Goal: Task Accomplishment & Management: Use online tool/utility

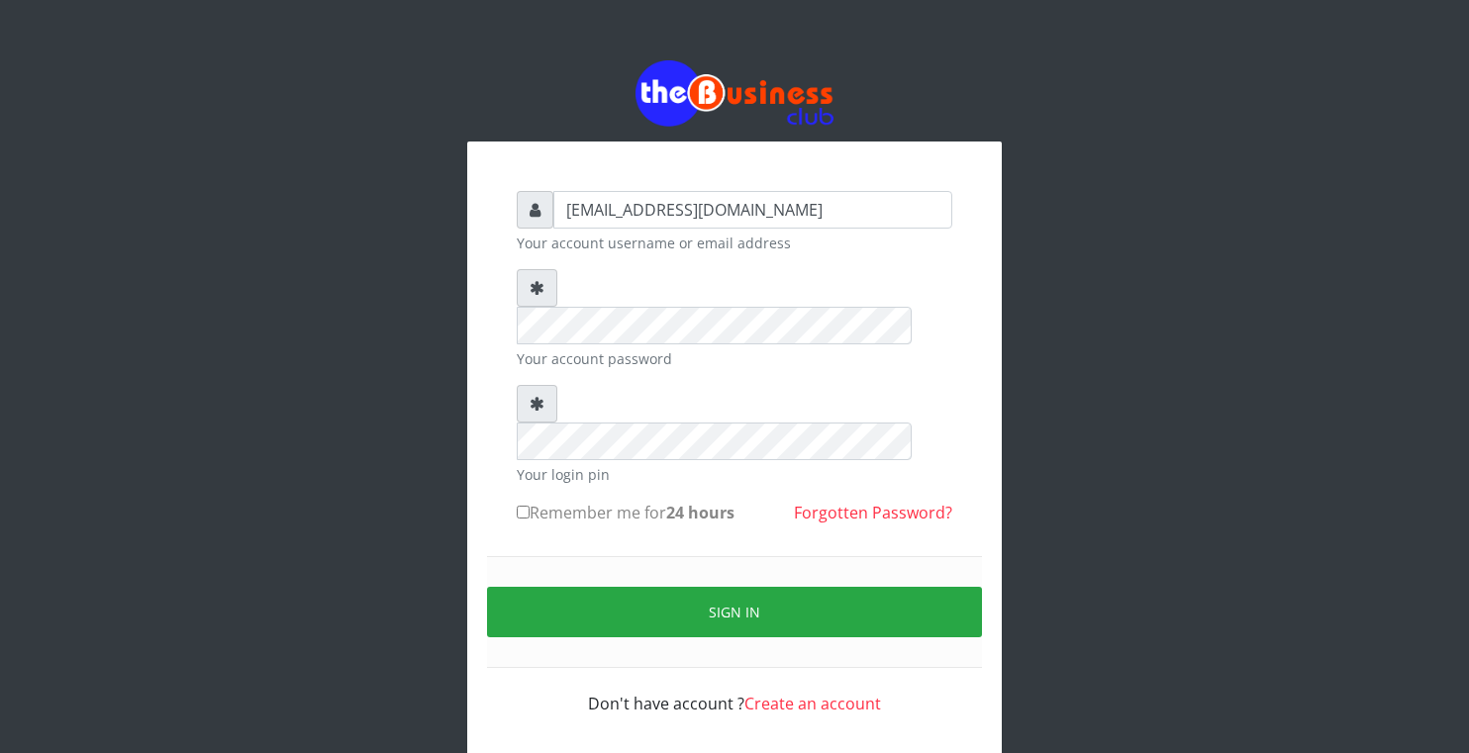
click at [523, 506] on input "Remember me for 24 hours" at bounding box center [523, 512] width 13 height 13
checkbox input "true"
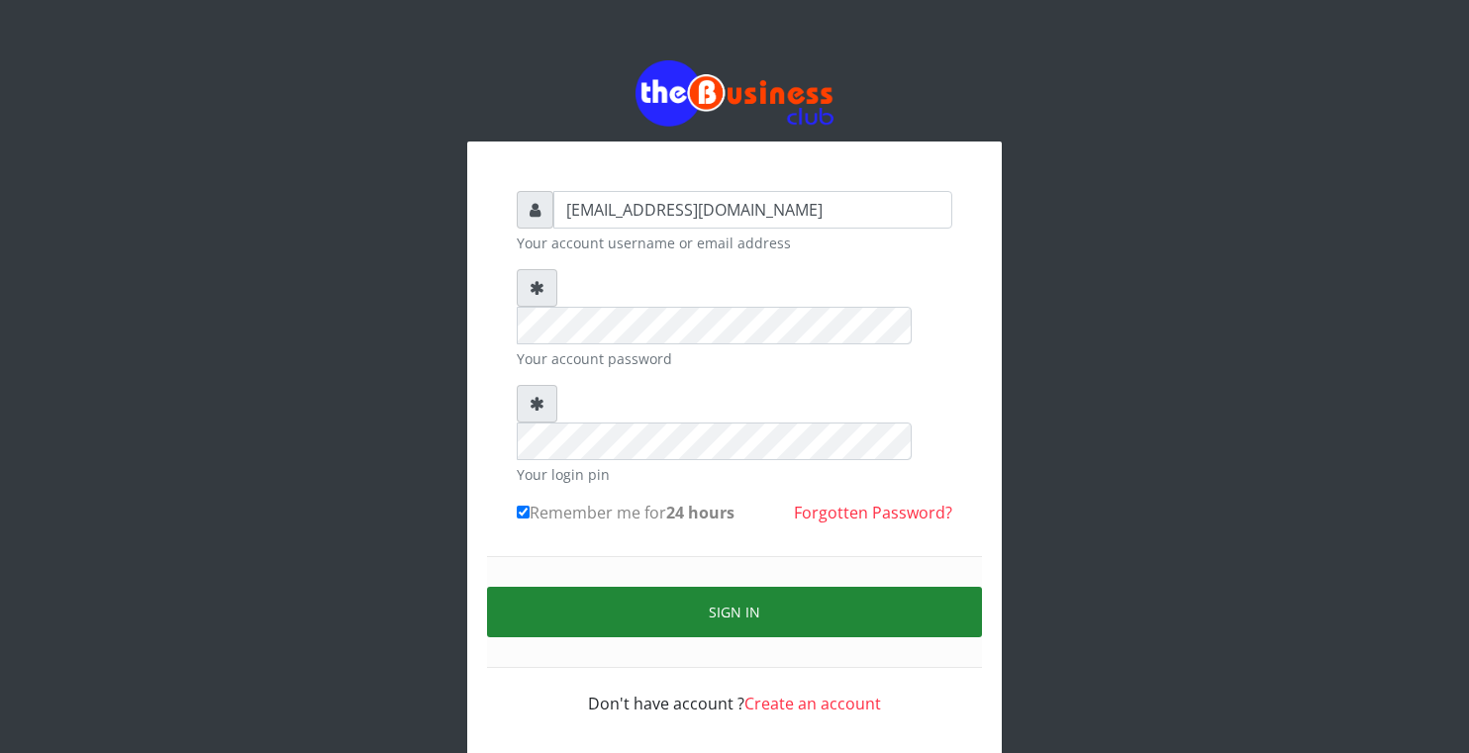
click at [609, 587] on button "Sign in" at bounding box center [734, 612] width 495 height 50
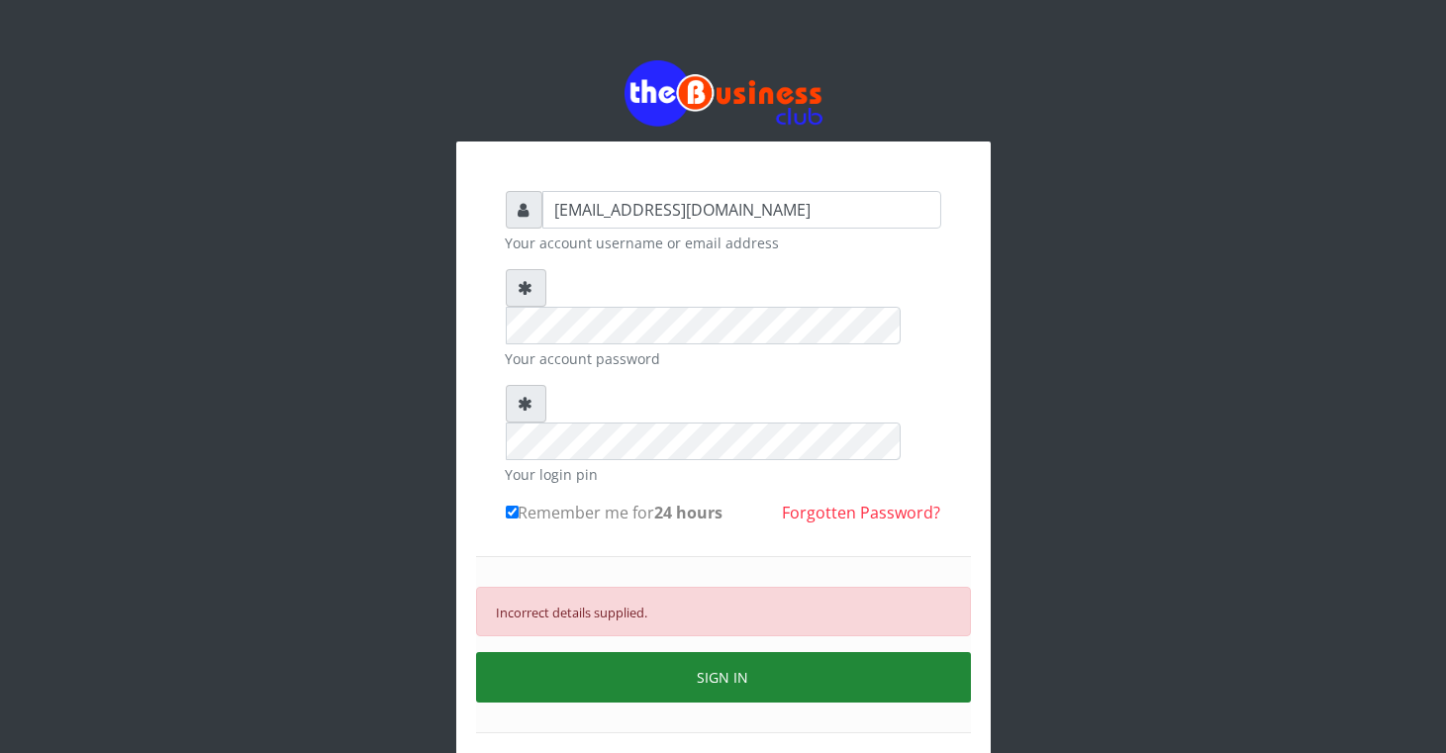
click at [616, 652] on button "SIGN IN" at bounding box center [723, 677] width 495 height 50
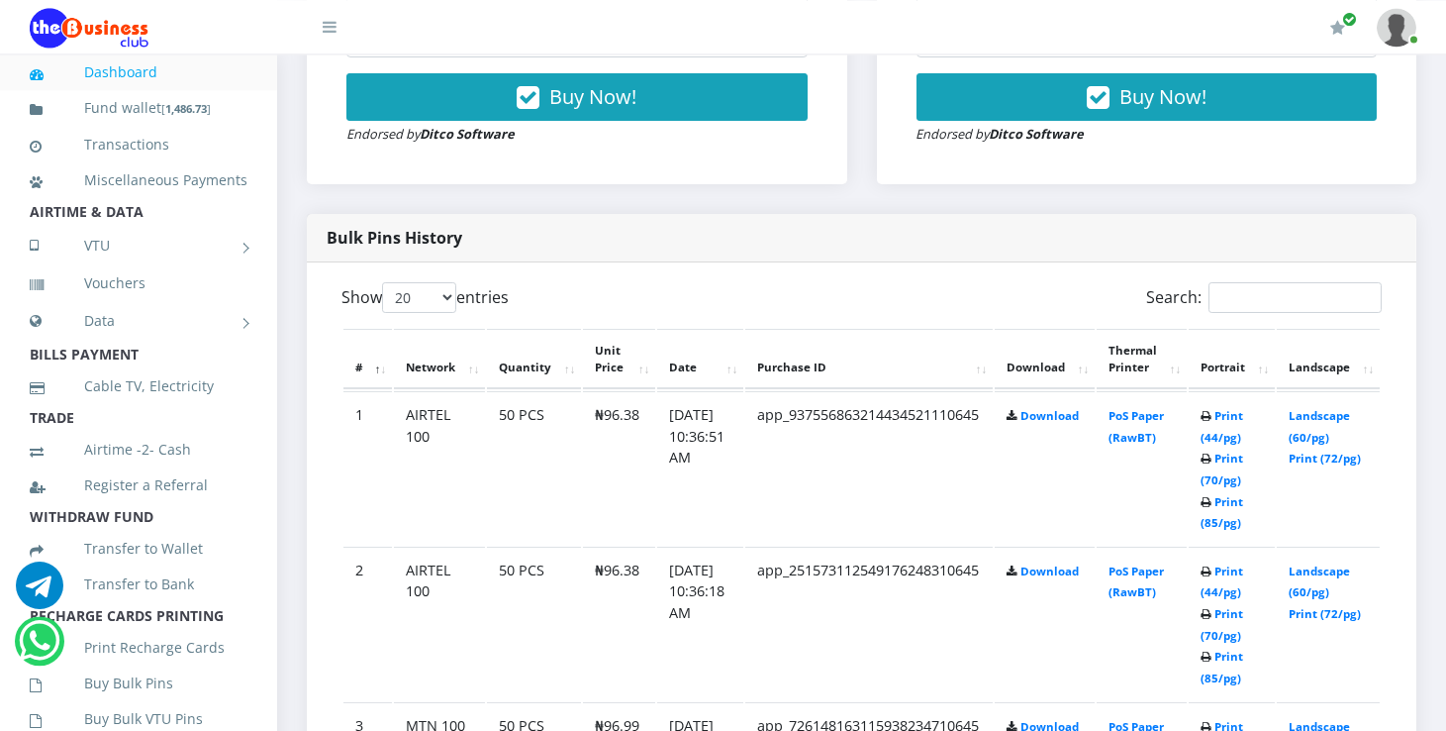
scroll to position [804, 0]
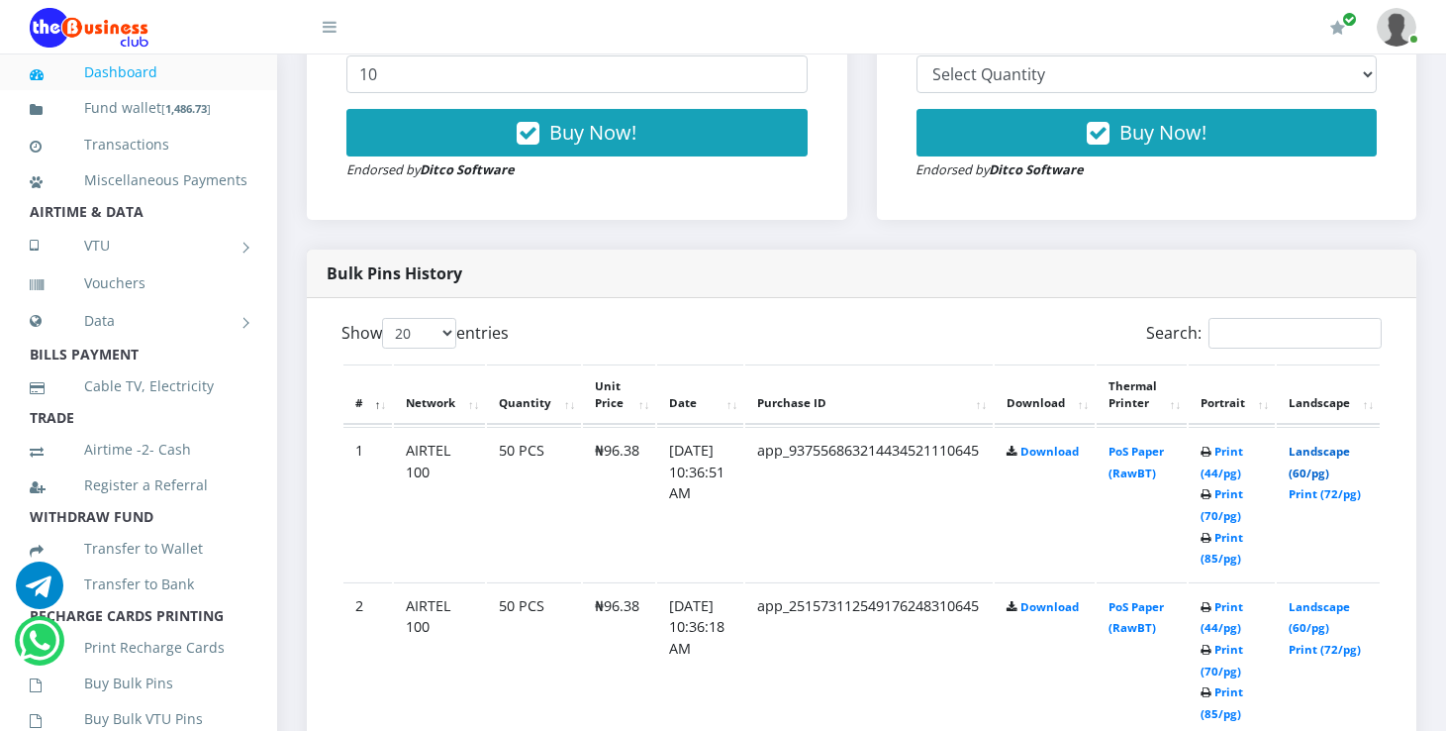
click at [1335, 450] on link "Landscape (60/pg)" at bounding box center [1319, 461] width 61 height 37
click at [1329, 451] on link "Landscape (60/pg)" at bounding box center [1319, 461] width 61 height 37
click at [1329, 443] on td "Landscape (60/pg) Print (72/pg)" at bounding box center [1328, 503] width 103 height 153
click at [1350, 454] on link "Landscape (60/pg)" at bounding box center [1319, 461] width 61 height 37
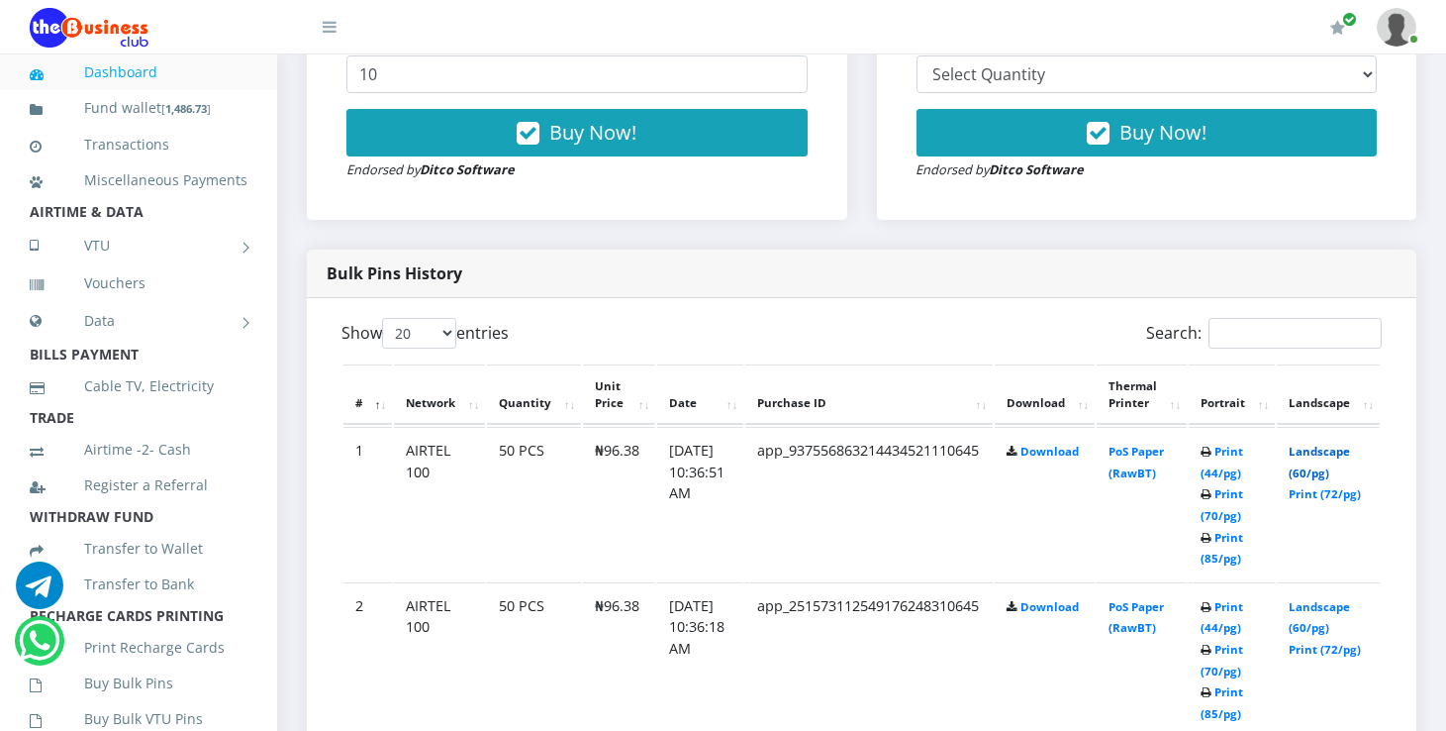
click at [1350, 454] on link "Landscape (60/pg)" at bounding box center [1319, 461] width 61 height 37
click at [1338, 450] on link "Landscape (60/pg)" at bounding box center [1319, 461] width 61 height 37
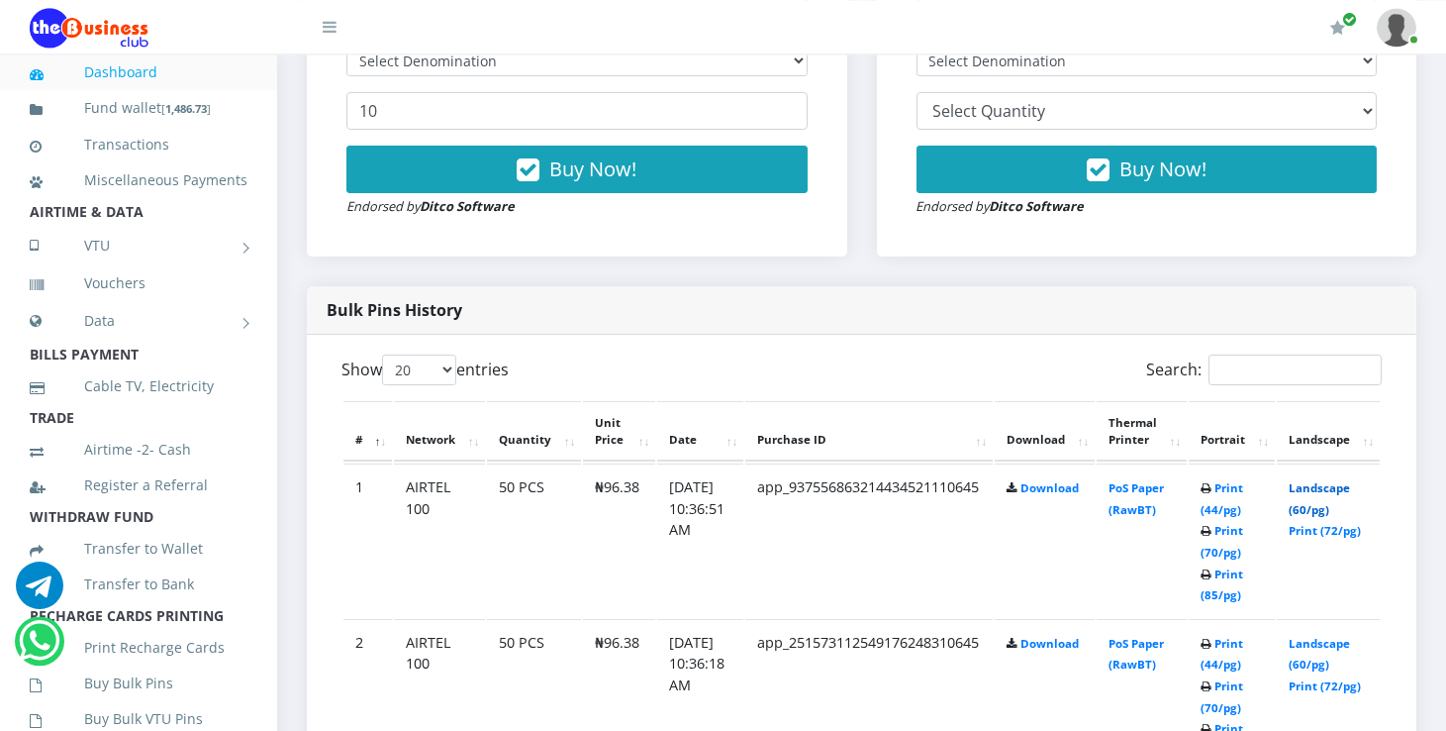
scroll to position [751, 0]
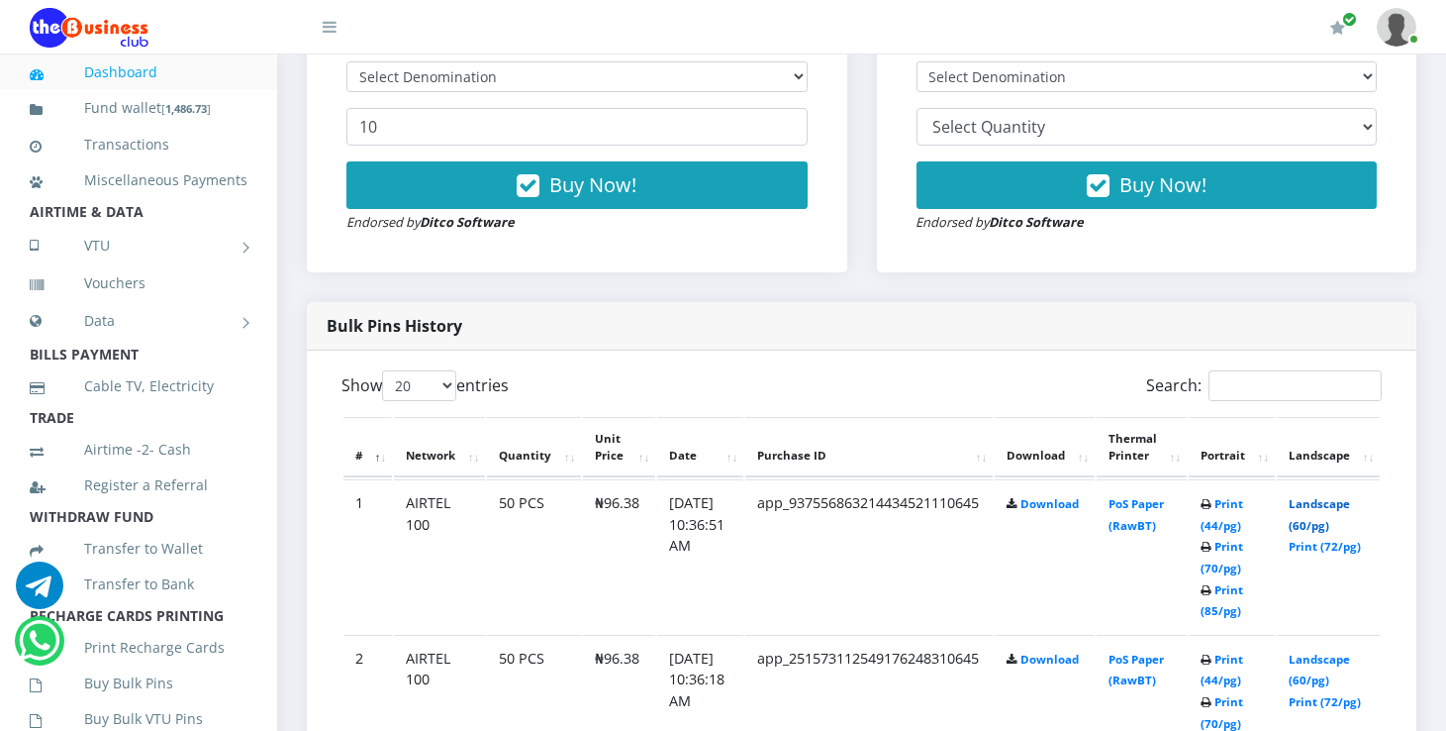
click at [1345, 501] on link "Landscape (60/pg)" at bounding box center [1319, 514] width 61 height 37
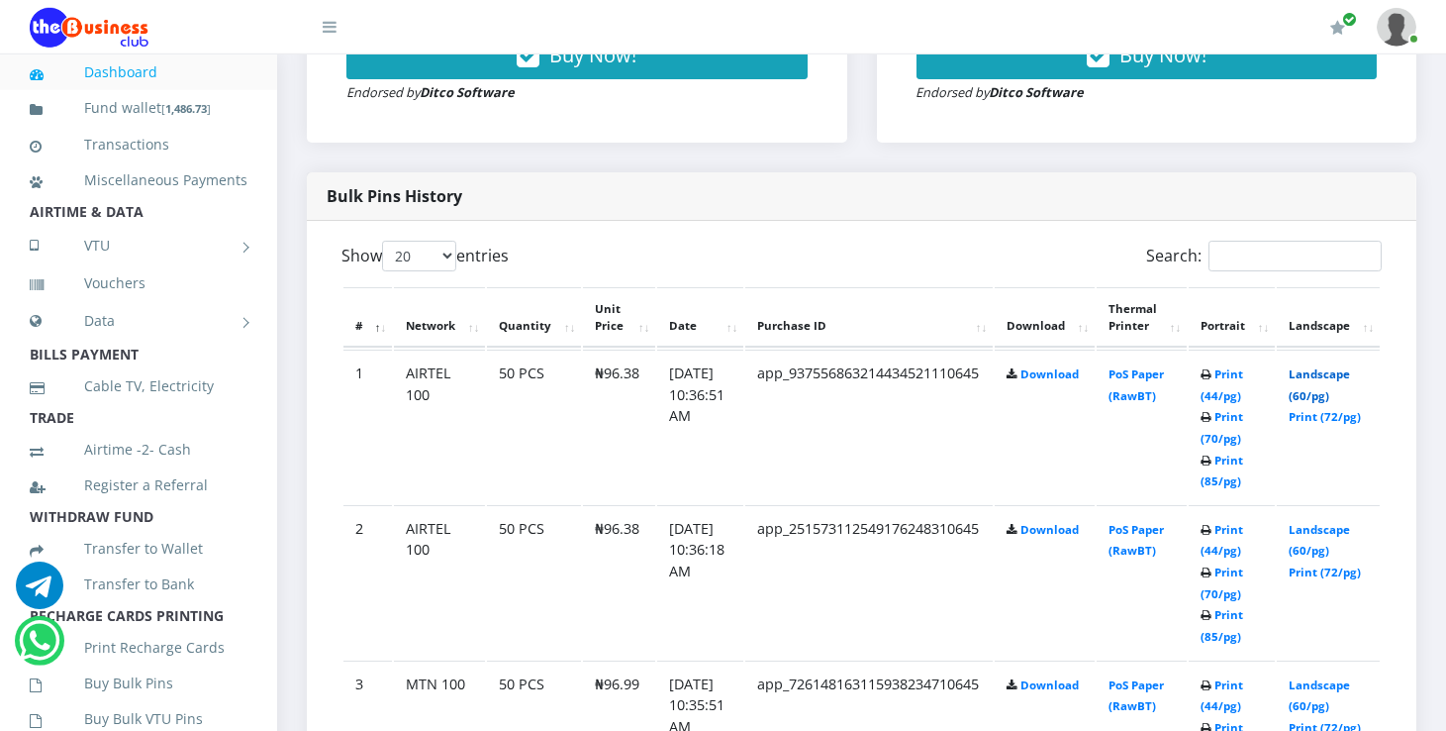
scroll to position [856, 0]
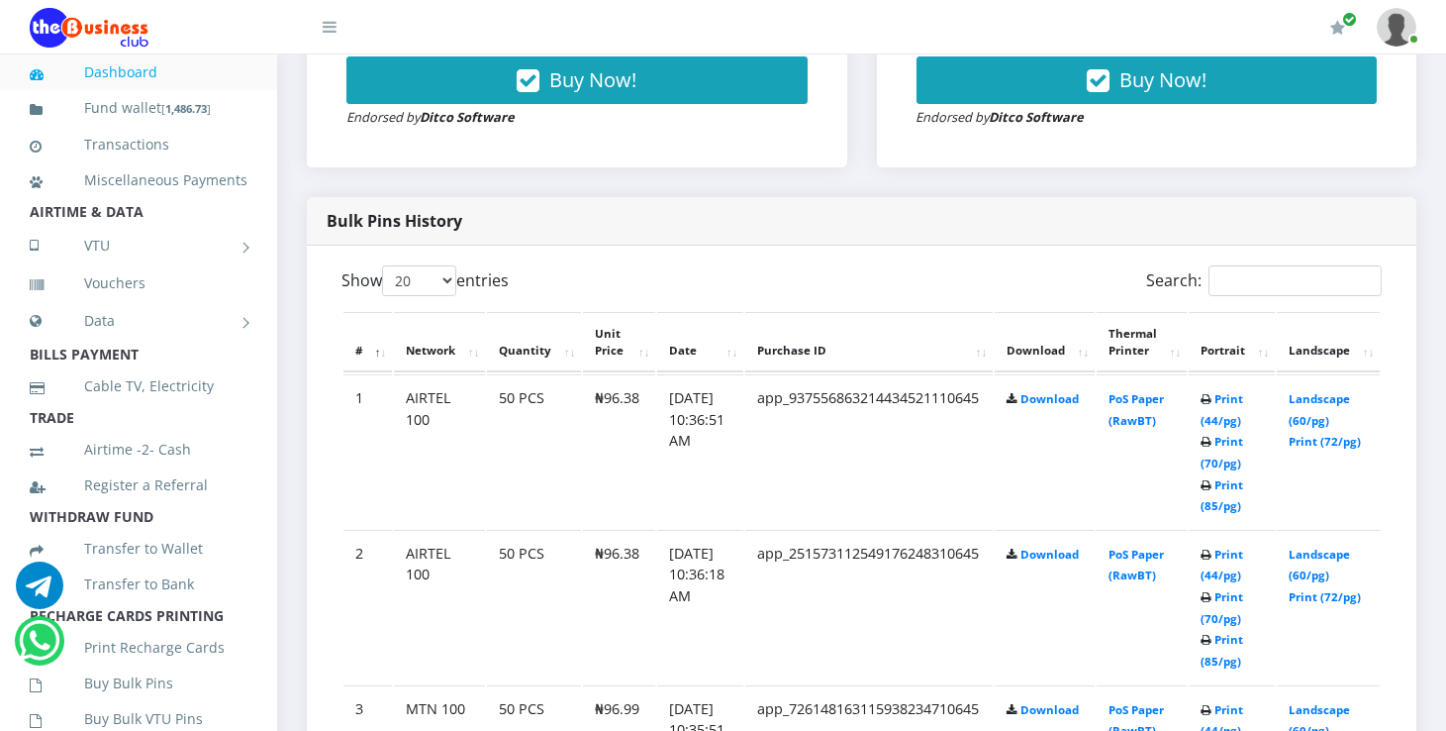
scroll to position [857, 0]
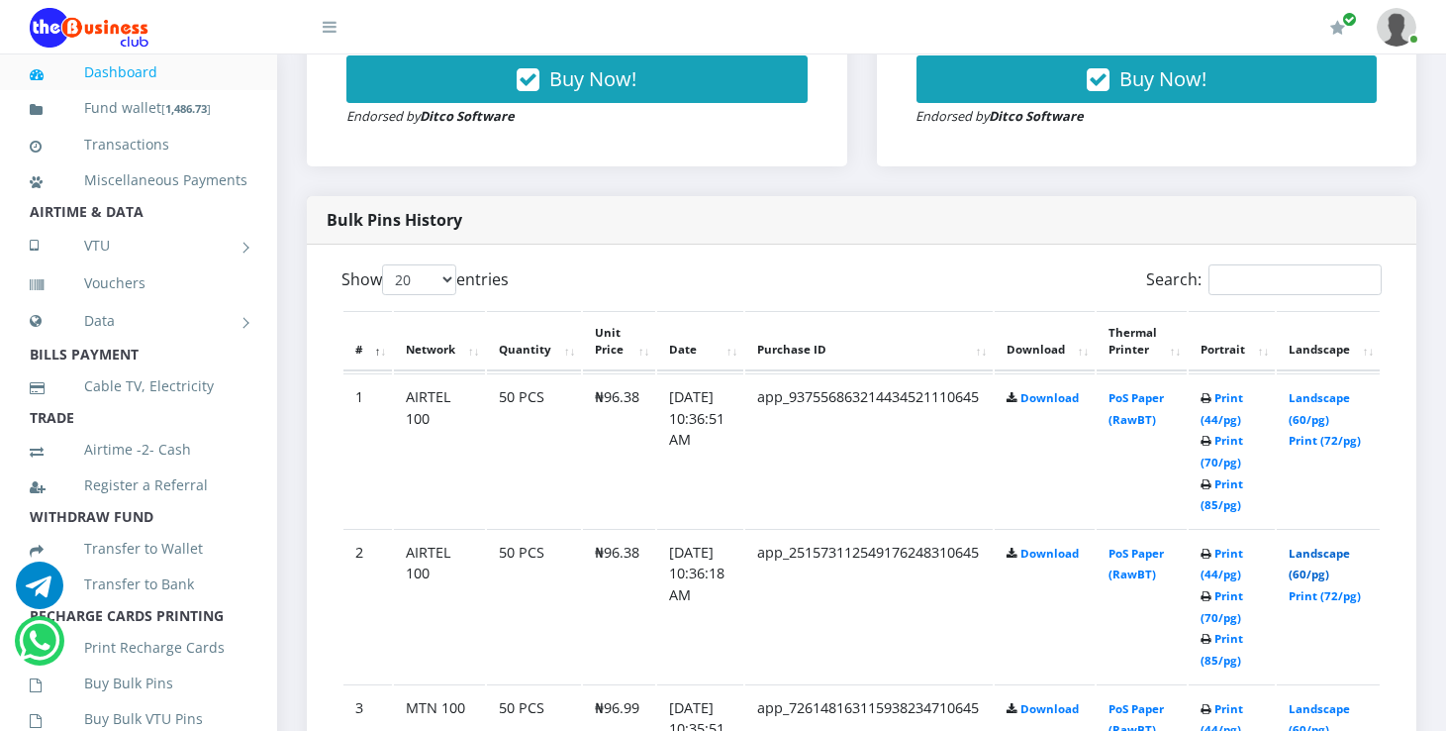
click at [1319, 555] on link "Landscape (60/pg)" at bounding box center [1319, 563] width 61 height 37
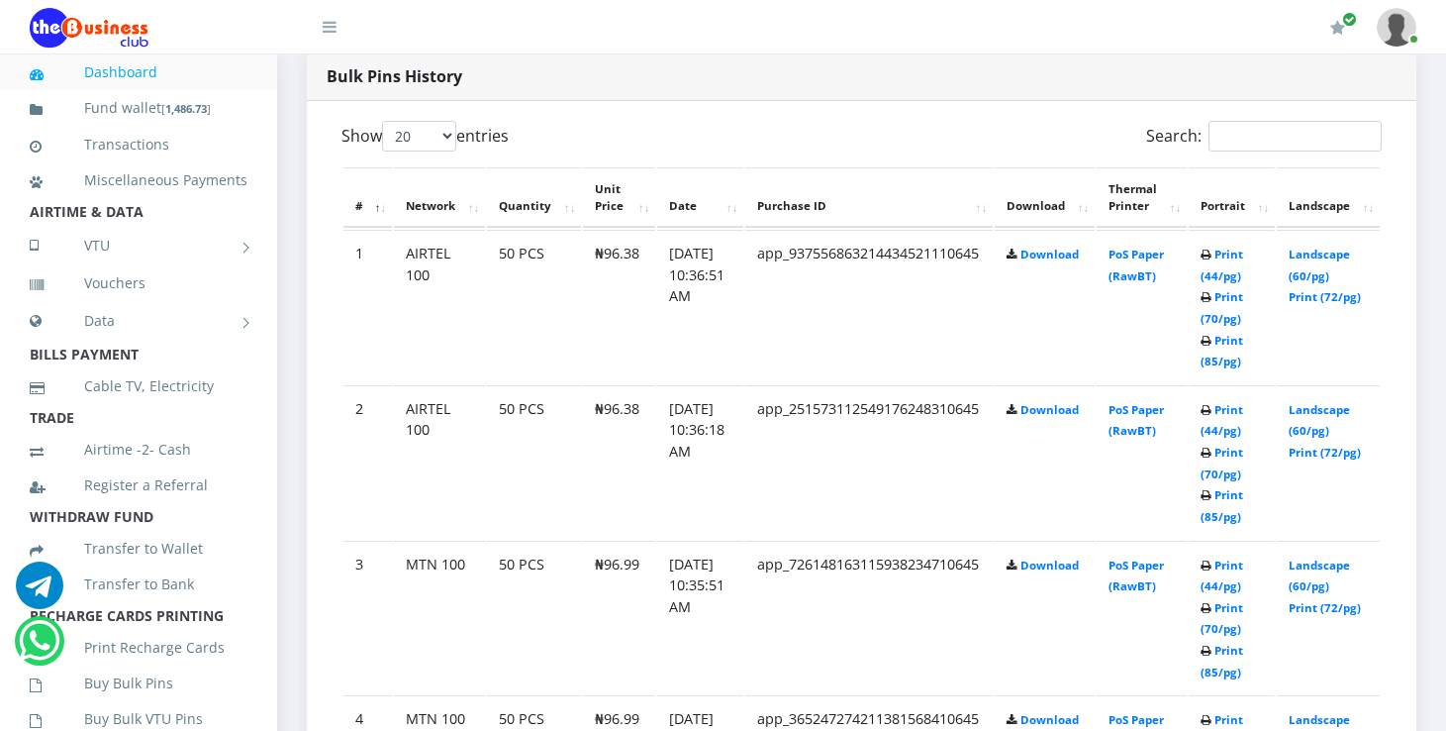
scroll to position [1014, 0]
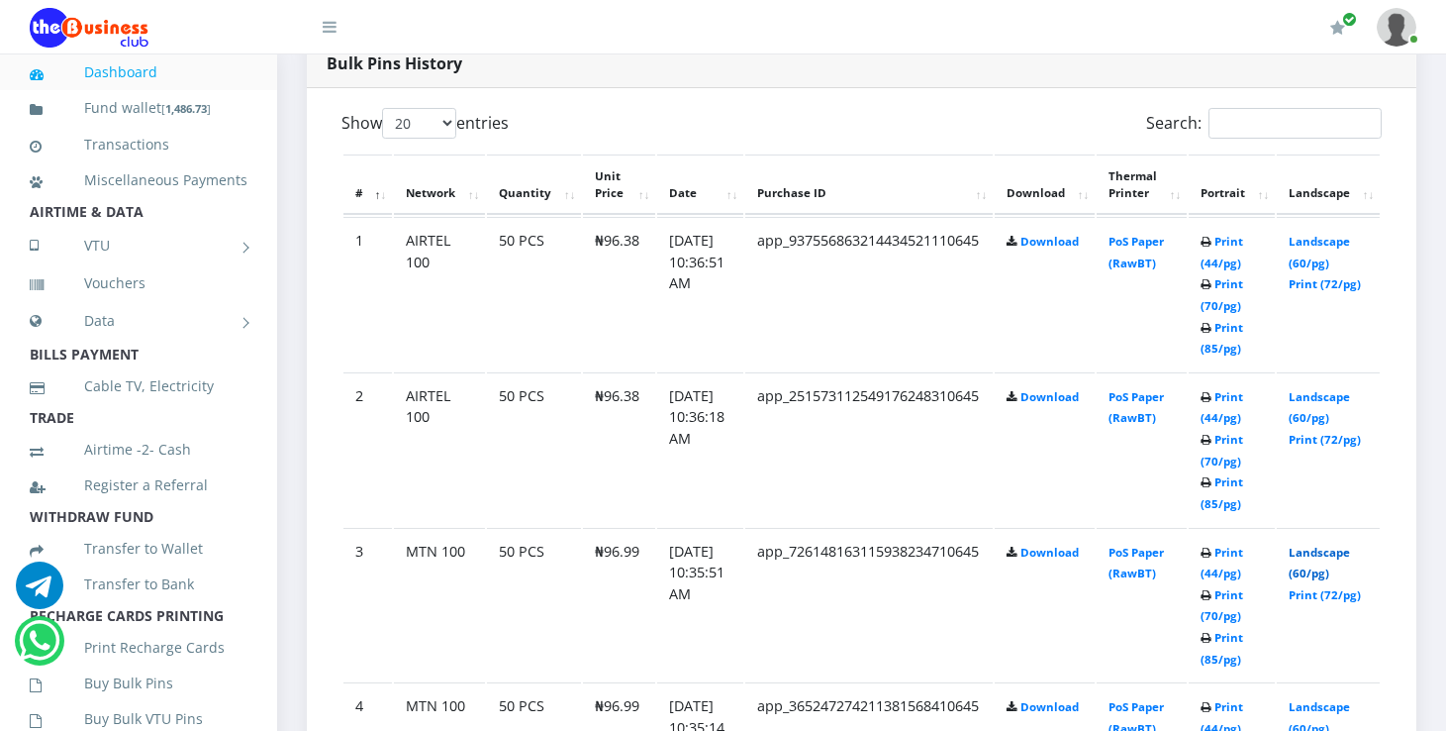
click at [1341, 550] on link "Landscape (60/pg)" at bounding box center [1319, 562] width 61 height 37
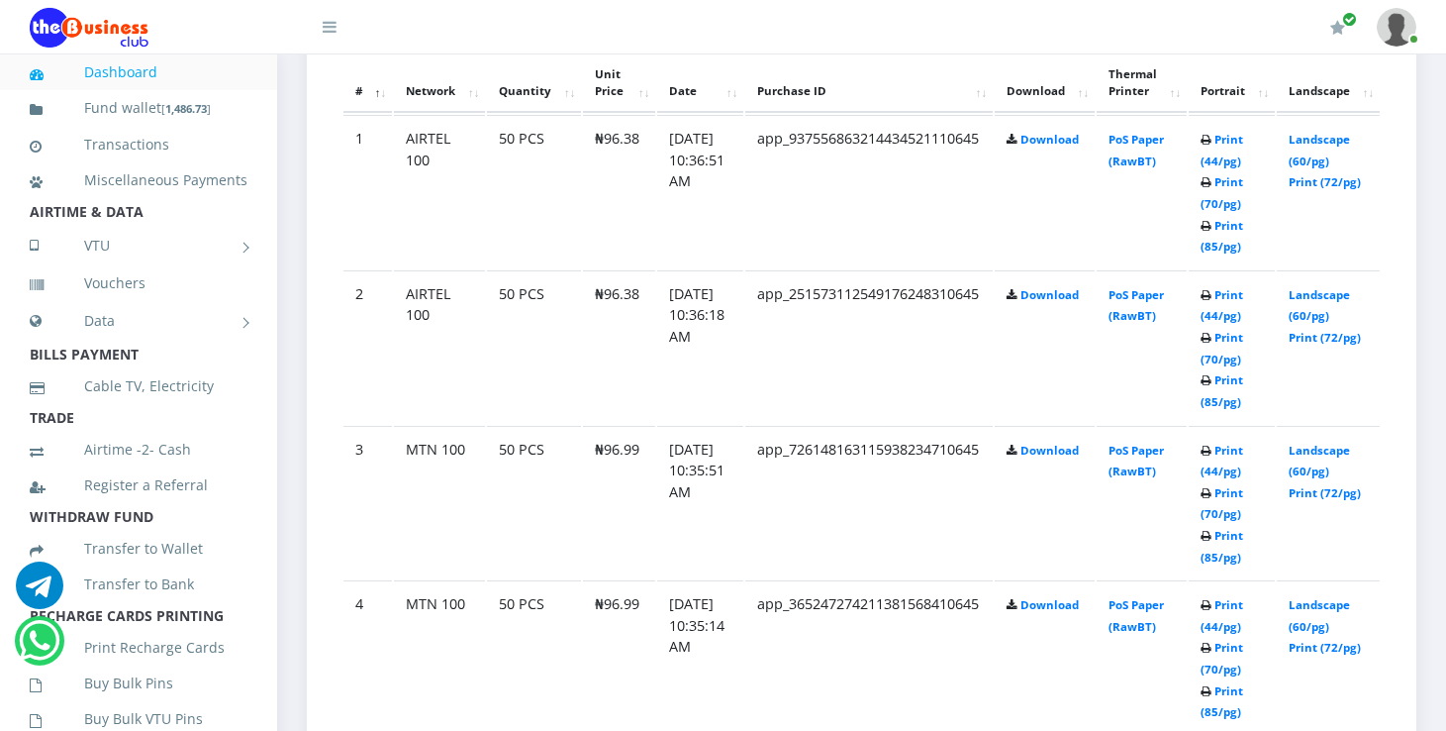
scroll to position [1171, 0]
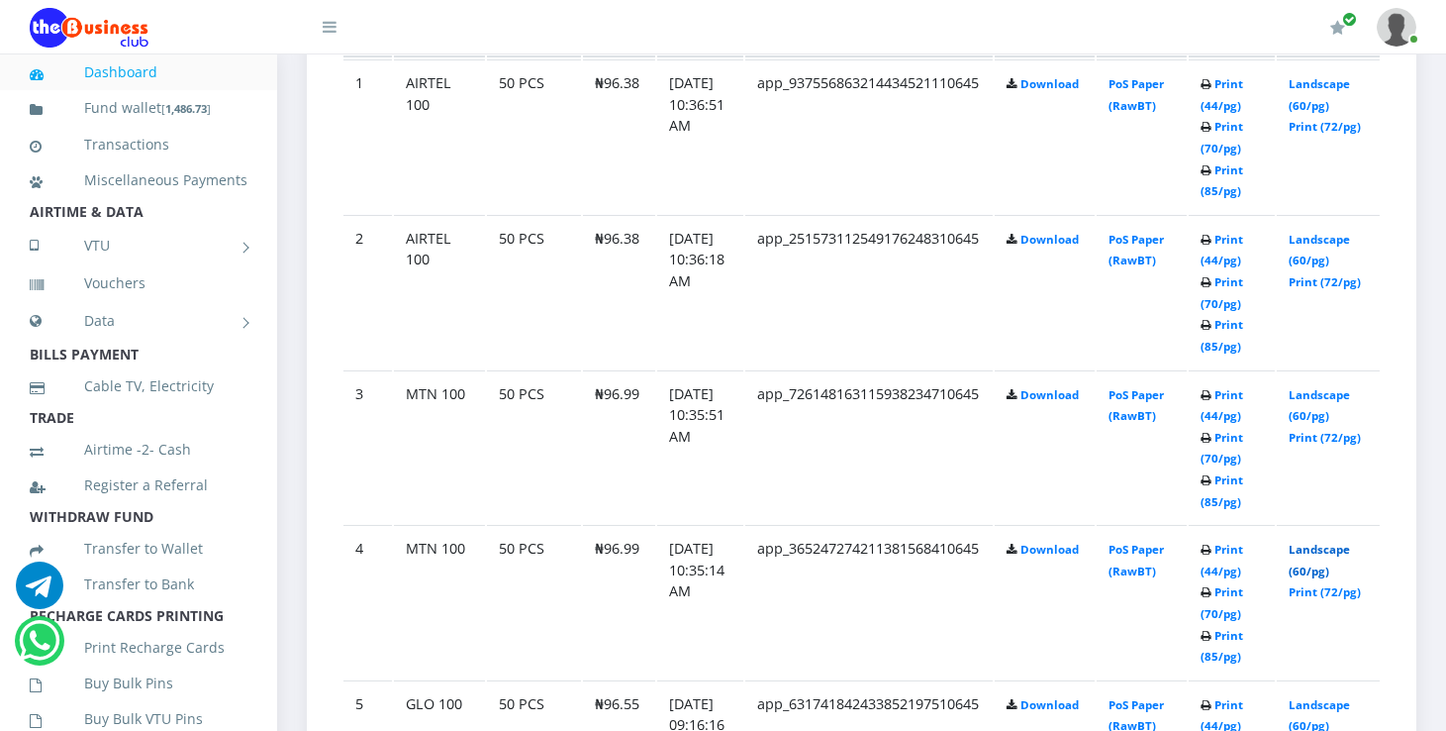
click at [1350, 551] on link "Landscape (60/pg)" at bounding box center [1319, 559] width 61 height 37
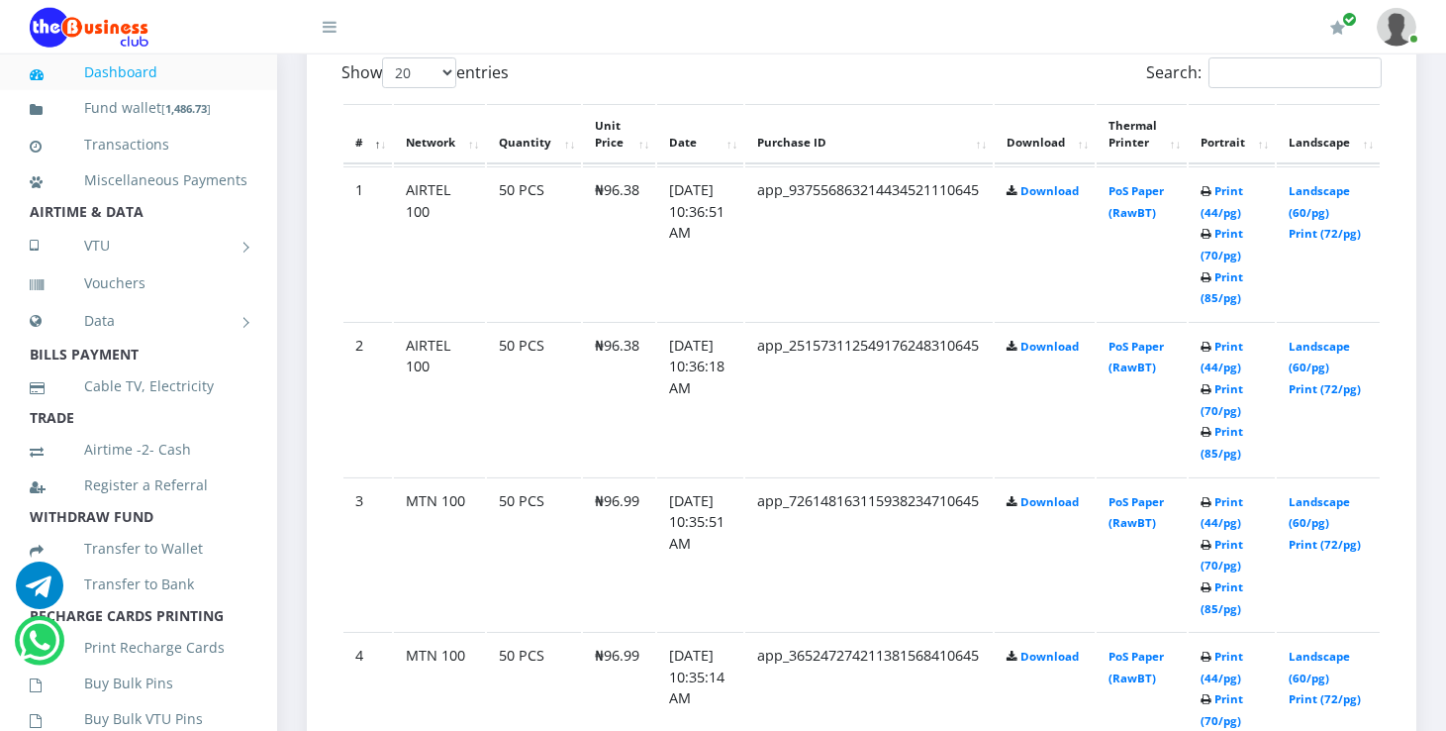
scroll to position [1066, 0]
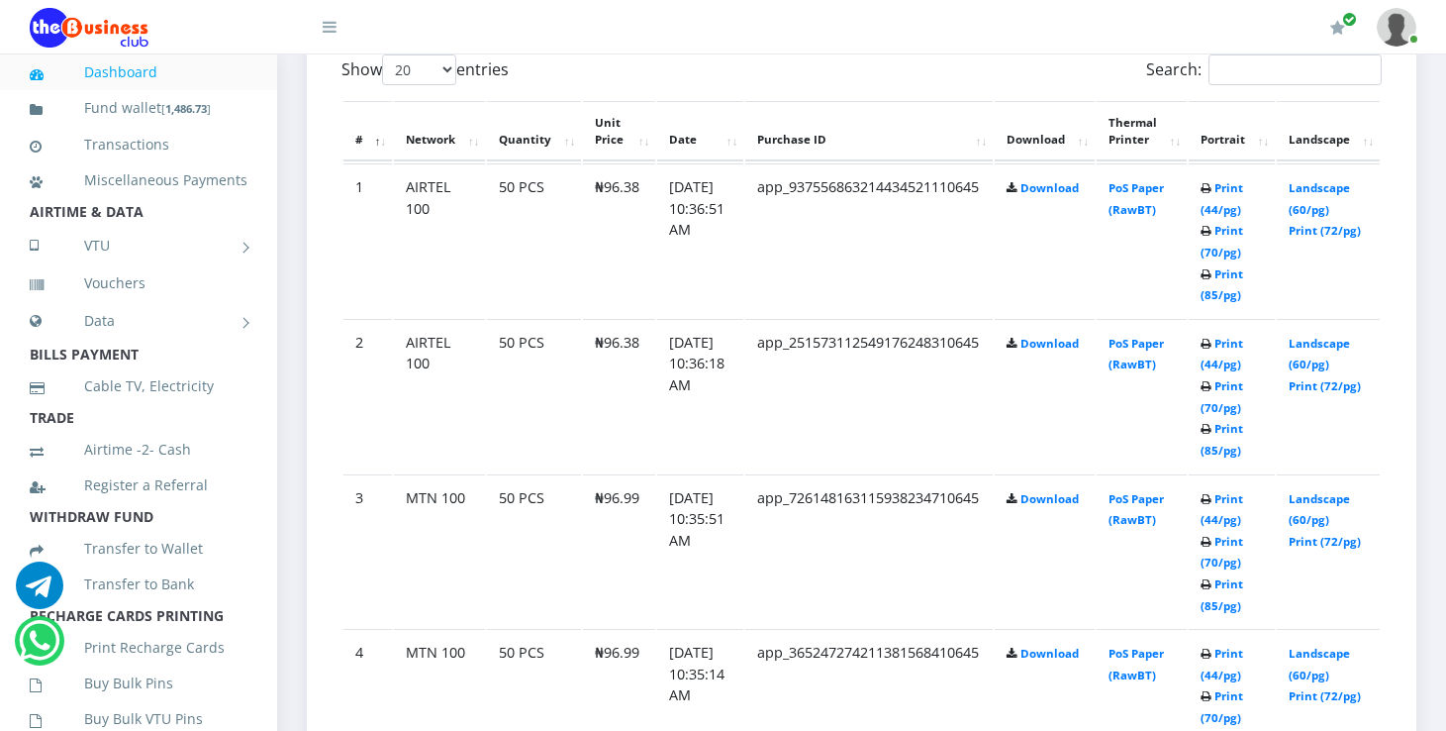
drag, startPoint x: 566, startPoint y: 304, endPoint x: 425, endPoint y: 235, distance: 157.6
click at [425, 235] on id "1 AIRTEL 100 50 PCS ₦96.38 01.Sep.2025 10:36:51 AM app_937556863214434521110645…" at bounding box center [862, 239] width 1036 height 153
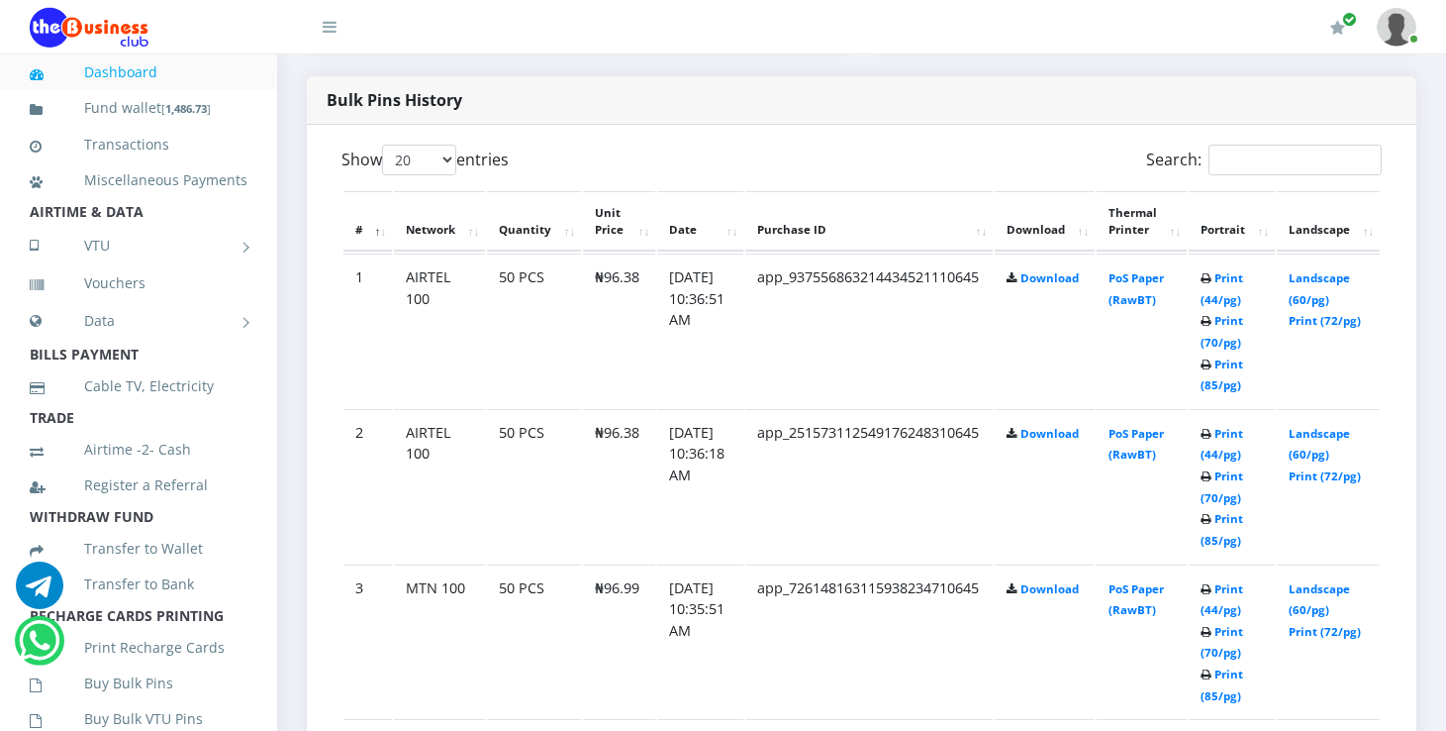
scroll to position [997, 0]
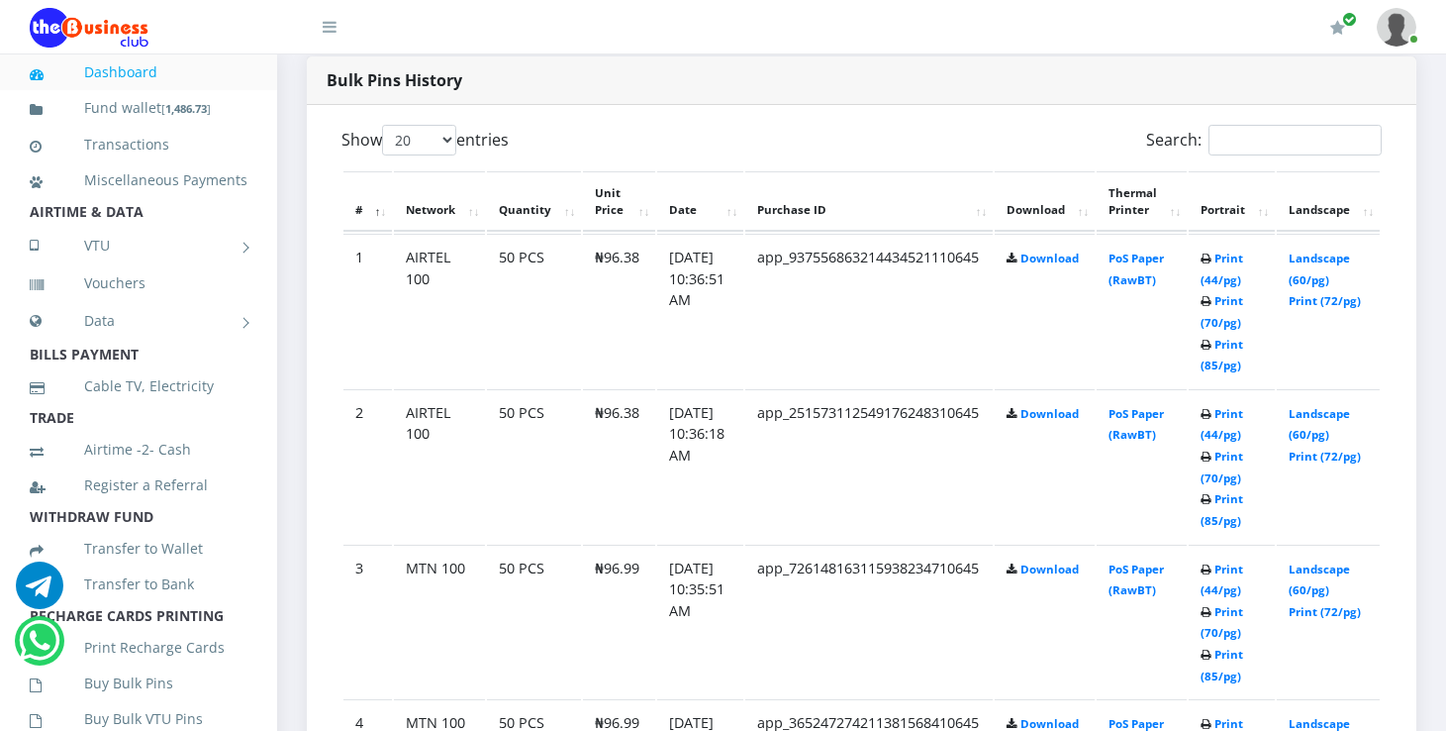
scroll to position [997, 0]
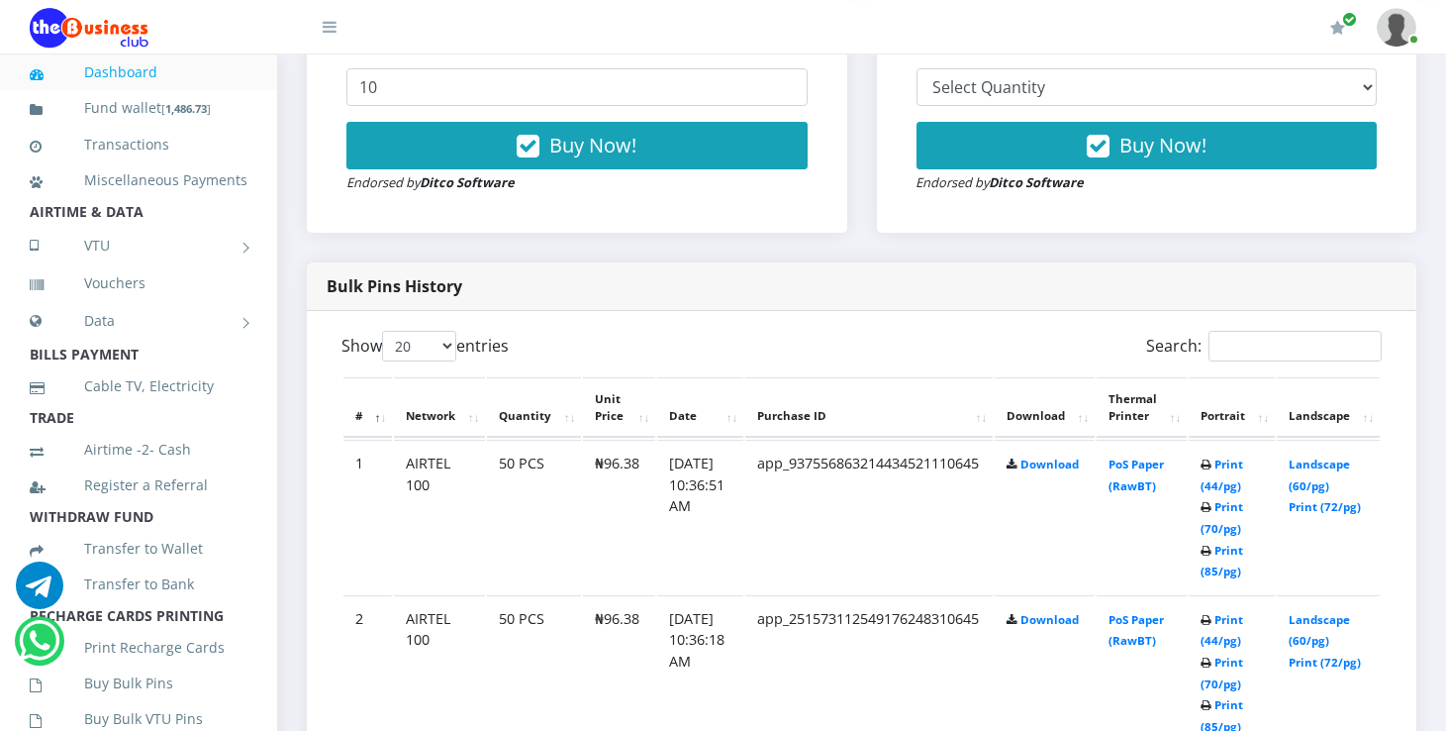
scroll to position [787, 0]
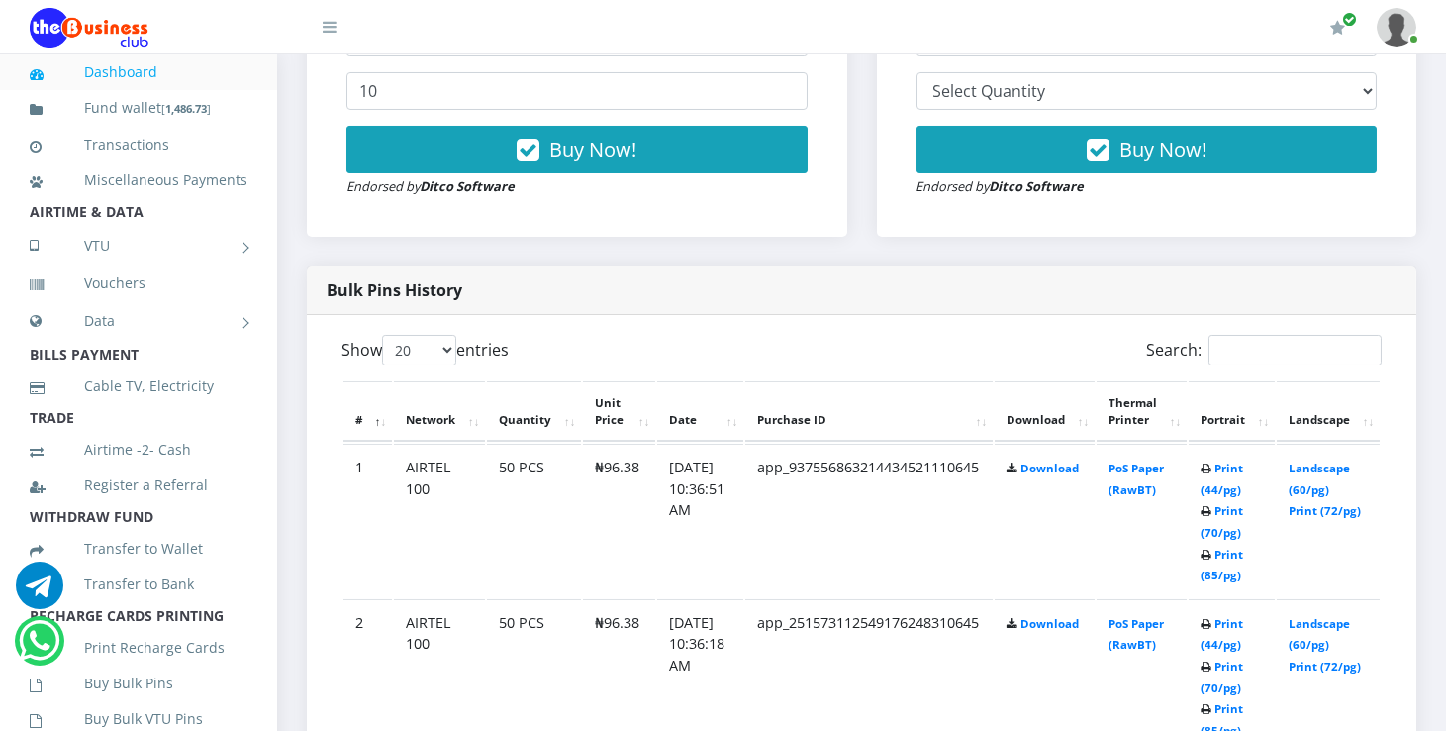
scroll to position [787, 0]
